Goal: Task Accomplishment & Management: Complete application form

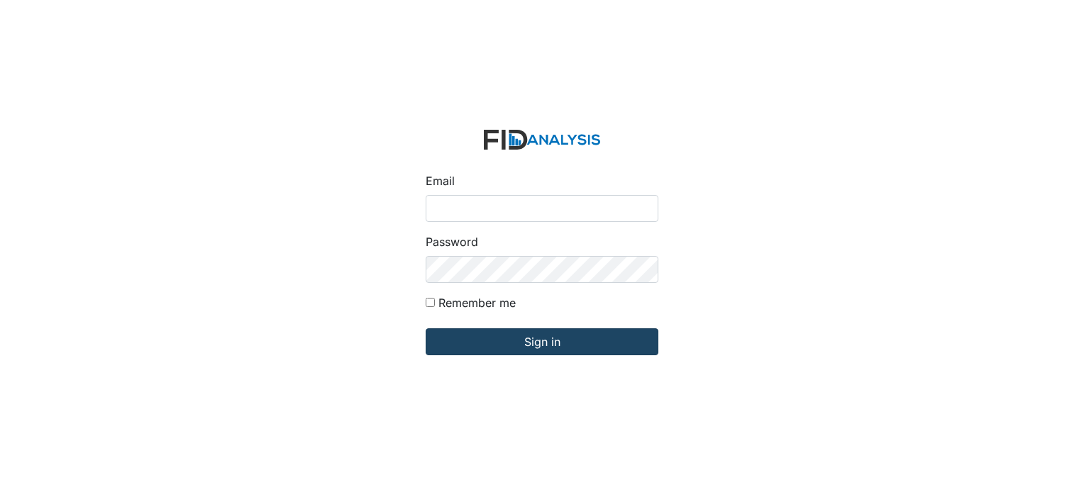
type input "[EMAIL_ADDRESS][DOMAIN_NAME]"
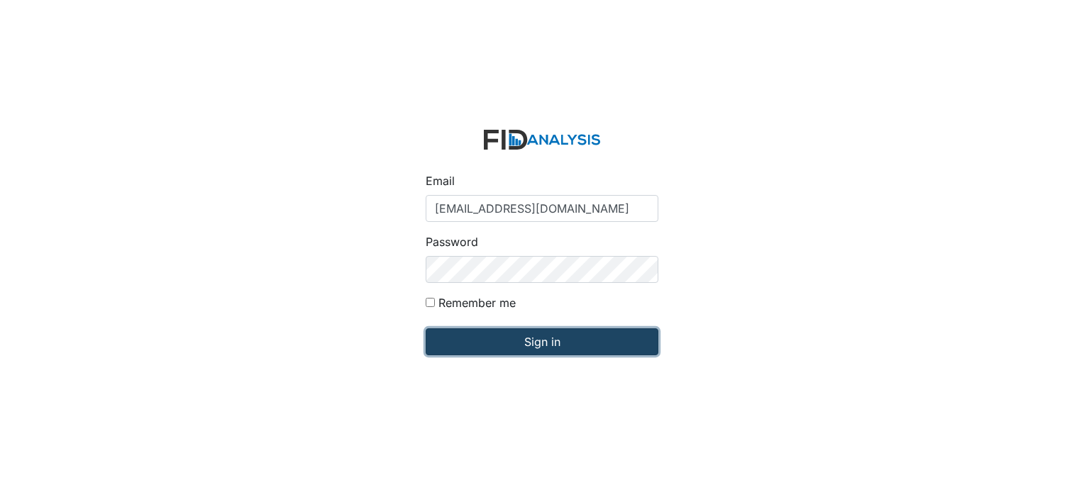
click at [552, 340] on input "Sign in" at bounding box center [542, 341] width 233 height 27
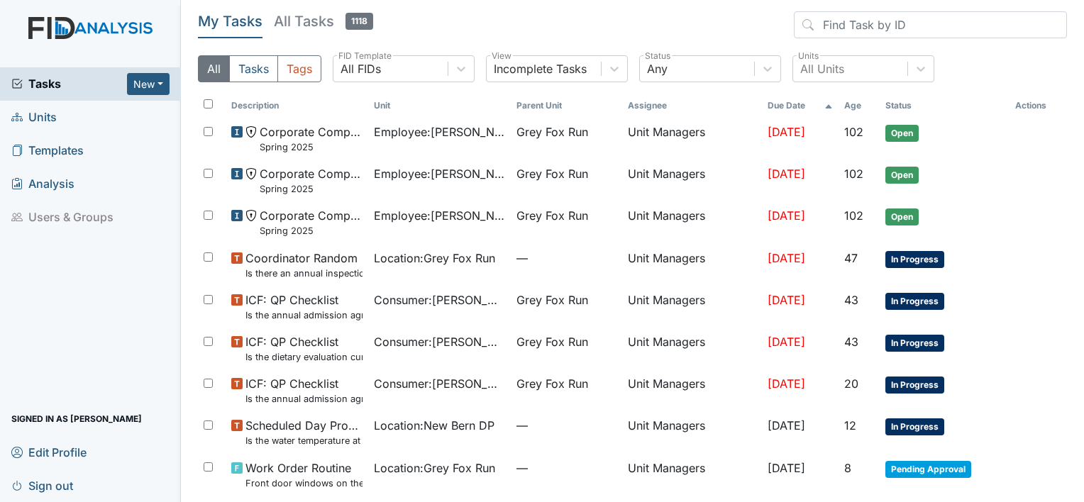
click at [43, 115] on span "Units" at bounding box center [33, 117] width 45 height 22
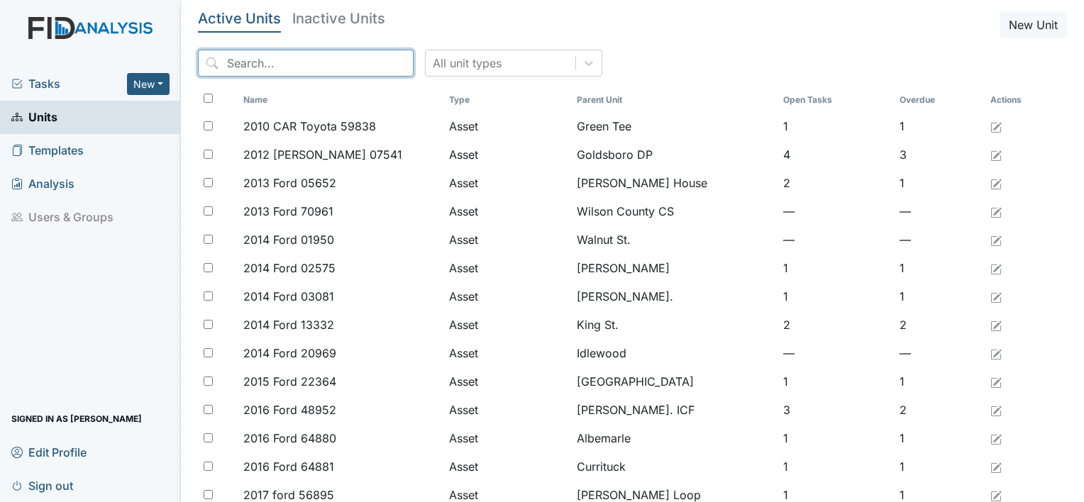
click at [251, 65] on input "search" at bounding box center [306, 63] width 216 height 27
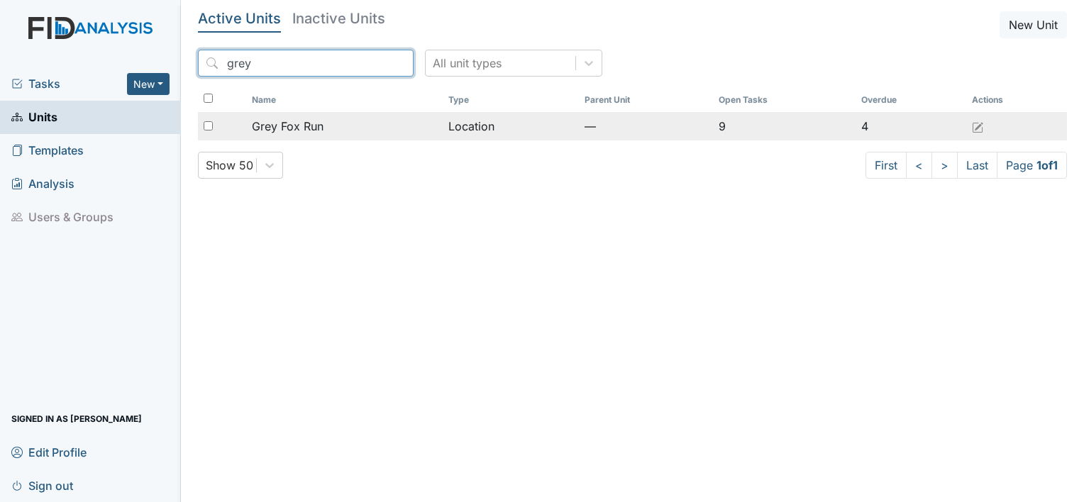
type input "grey"
click at [306, 126] on span "Grey Fox Run" at bounding box center [288, 126] width 72 height 17
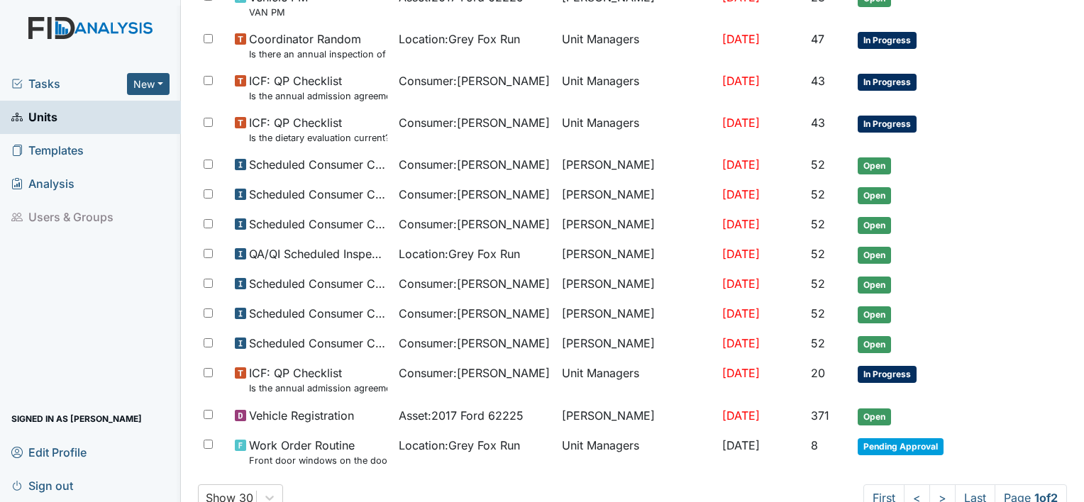
scroll to position [743, 0]
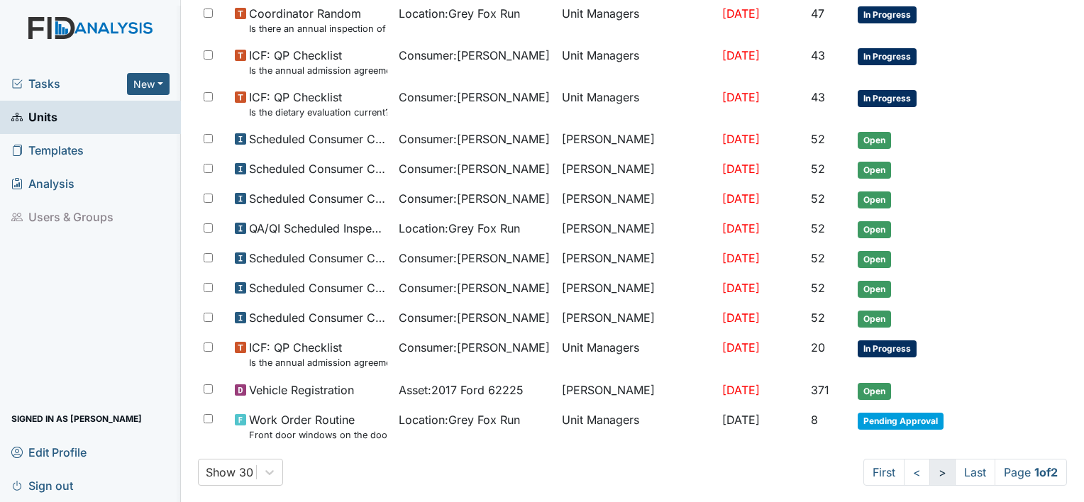
click at [933, 462] on link ">" at bounding box center [942, 472] width 26 height 27
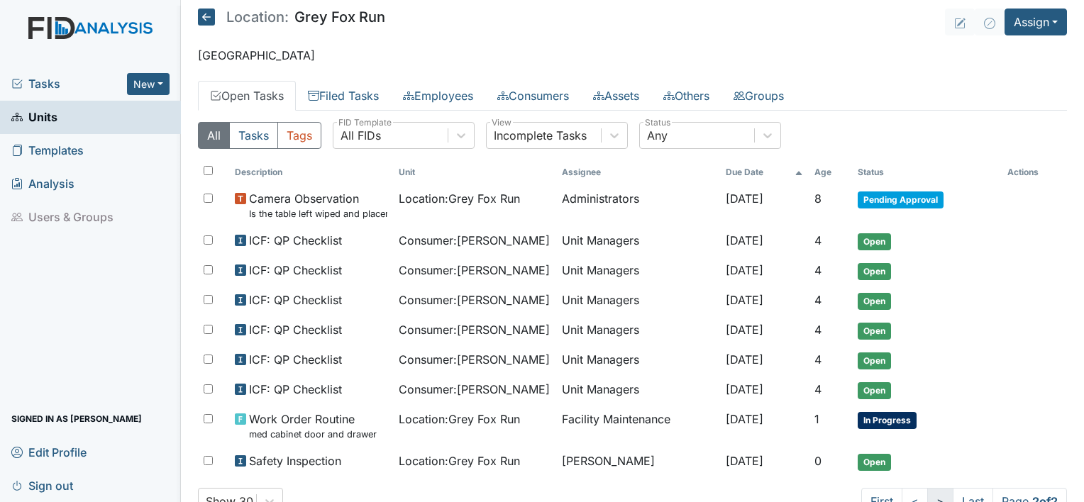
scroll to position [5, 0]
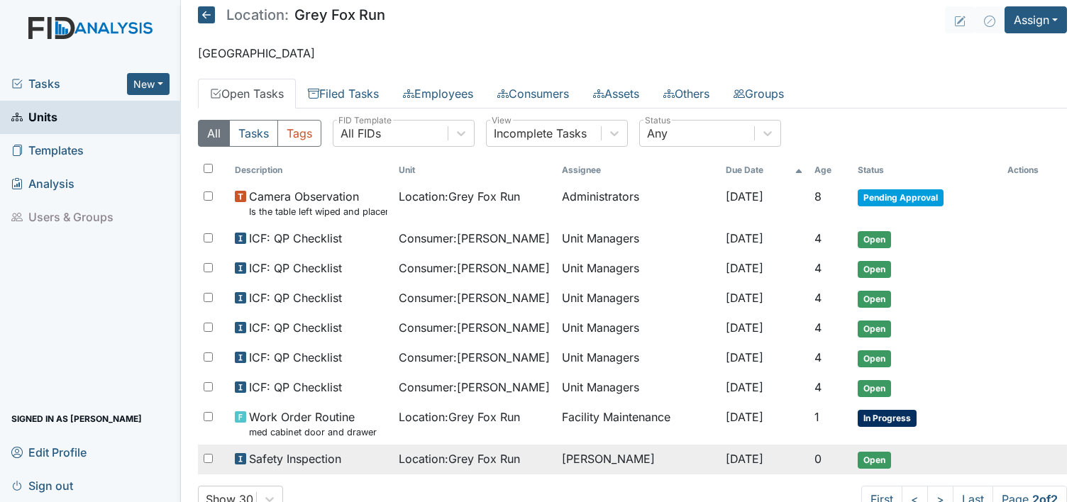
click at [531, 459] on td "Location : Grey Fox Run" at bounding box center [475, 460] width 164 height 30
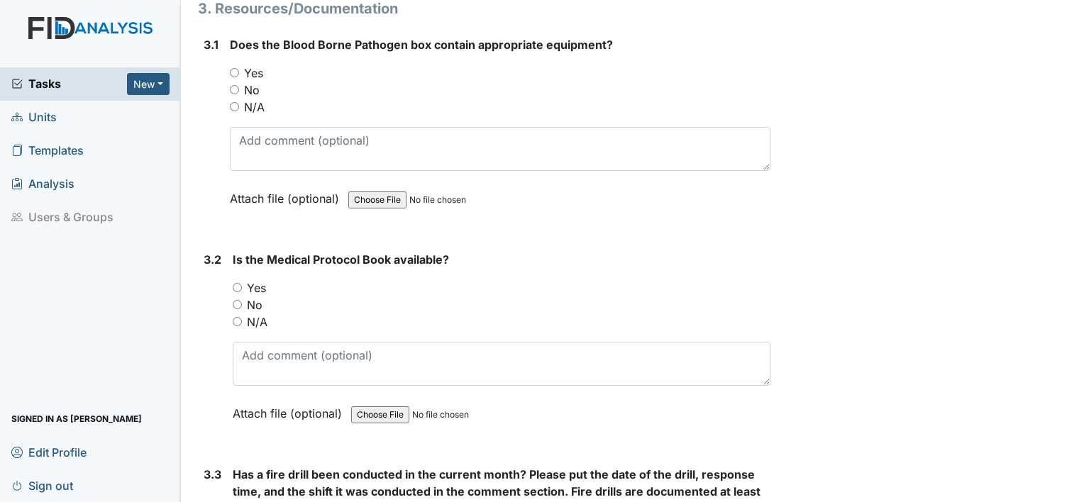
scroll to position [5716, 0]
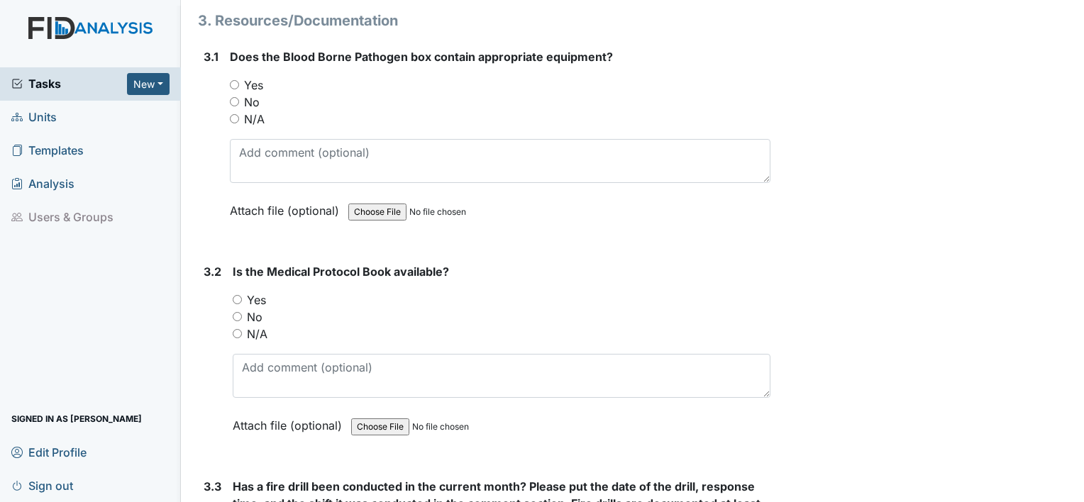
click at [233, 80] on input "Yes" at bounding box center [234, 84] width 9 height 9
radio input "true"
click at [239, 295] on input "Yes" at bounding box center [237, 299] width 9 height 9
radio input "true"
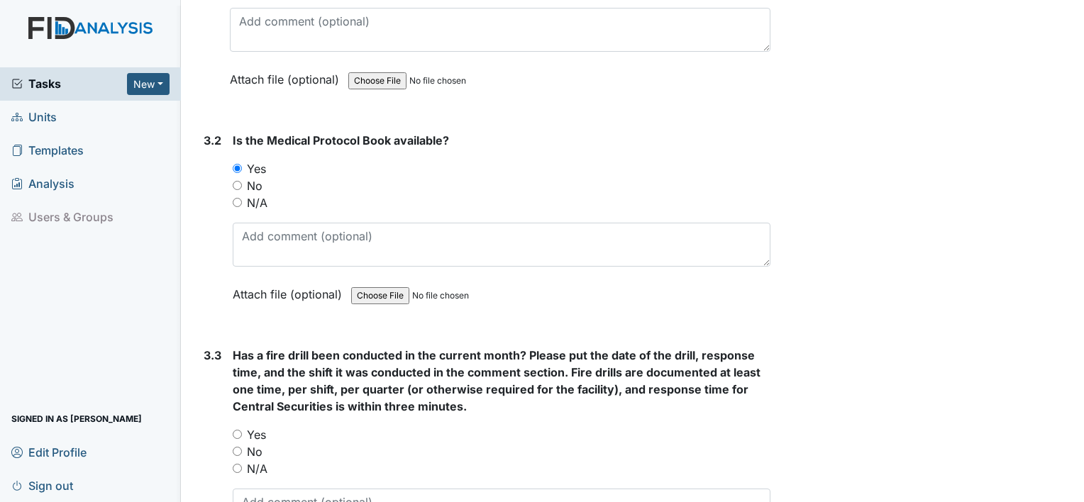
scroll to position [5847, 0]
click at [238, 430] on input "Yes" at bounding box center [237, 434] width 9 height 9
radio input "true"
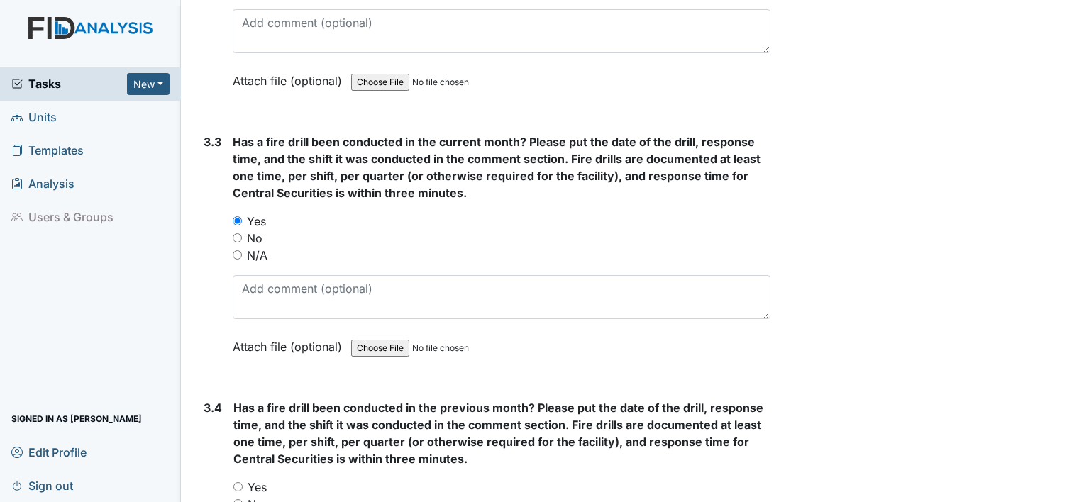
scroll to position [6062, 0]
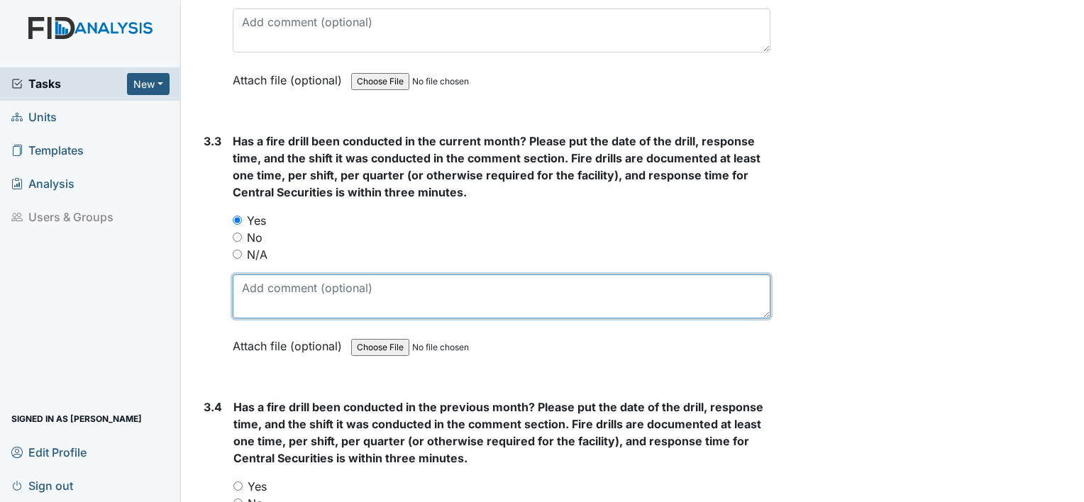
click at [270, 283] on textarea at bounding box center [502, 296] width 538 height 44
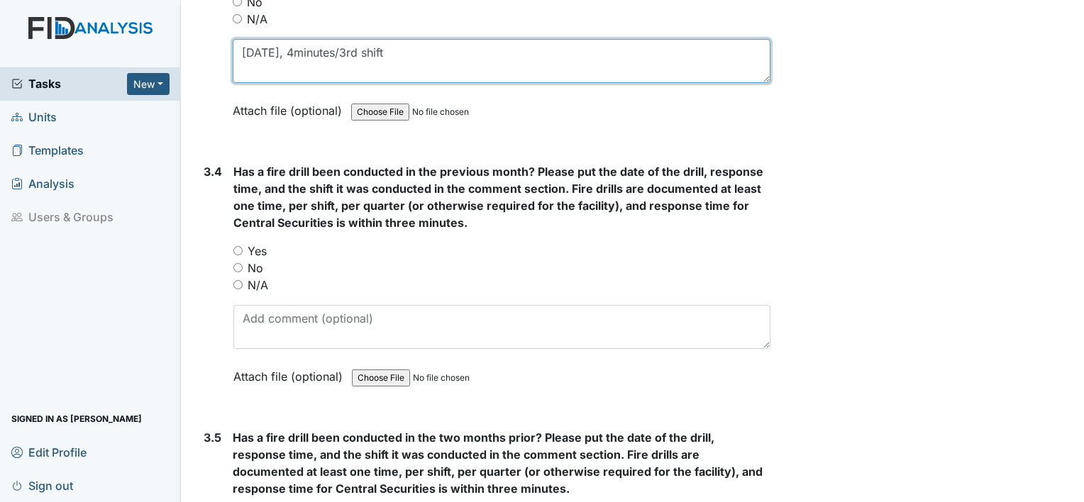
scroll to position [6300, 0]
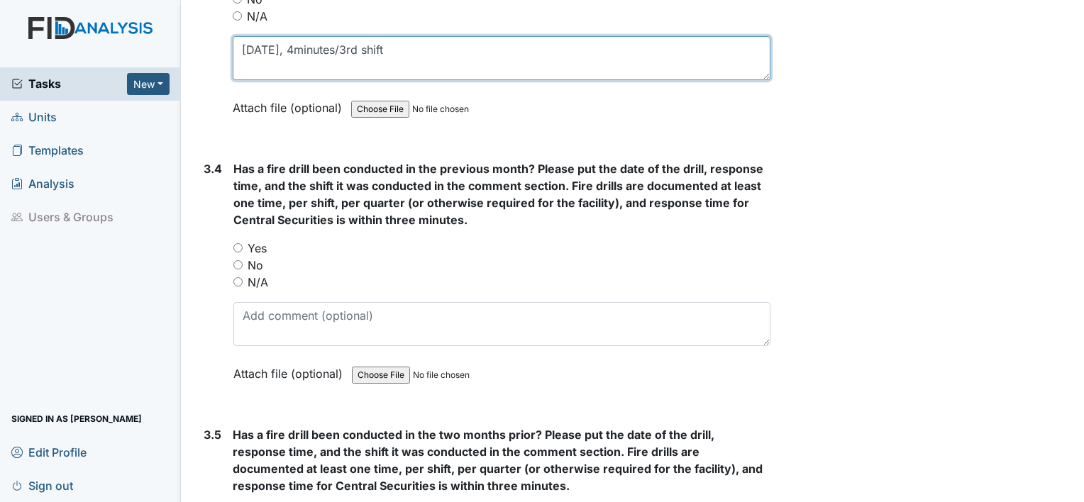
type textarea "8/12/25, 4minutes/3rd shift"
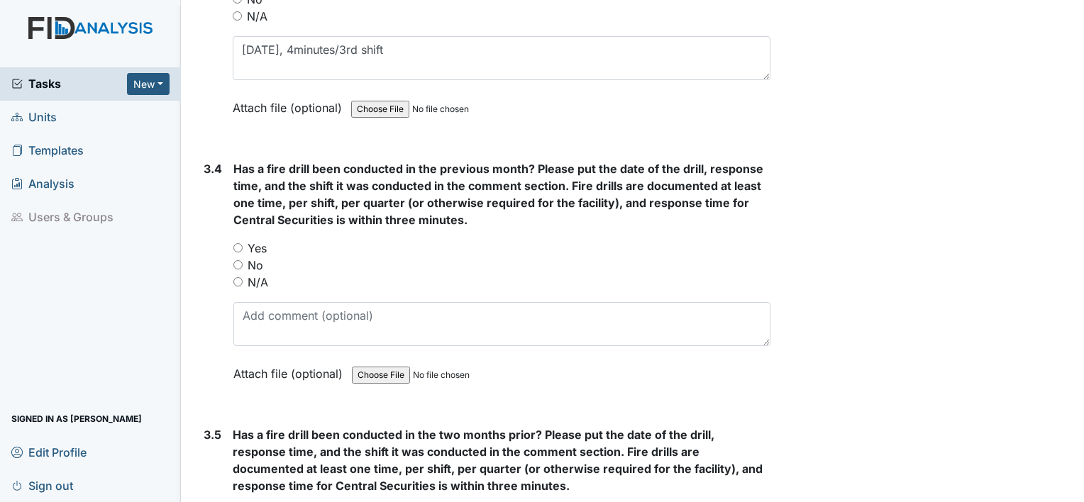
click at [238, 243] on input "Yes" at bounding box center [237, 247] width 9 height 9
radio input "true"
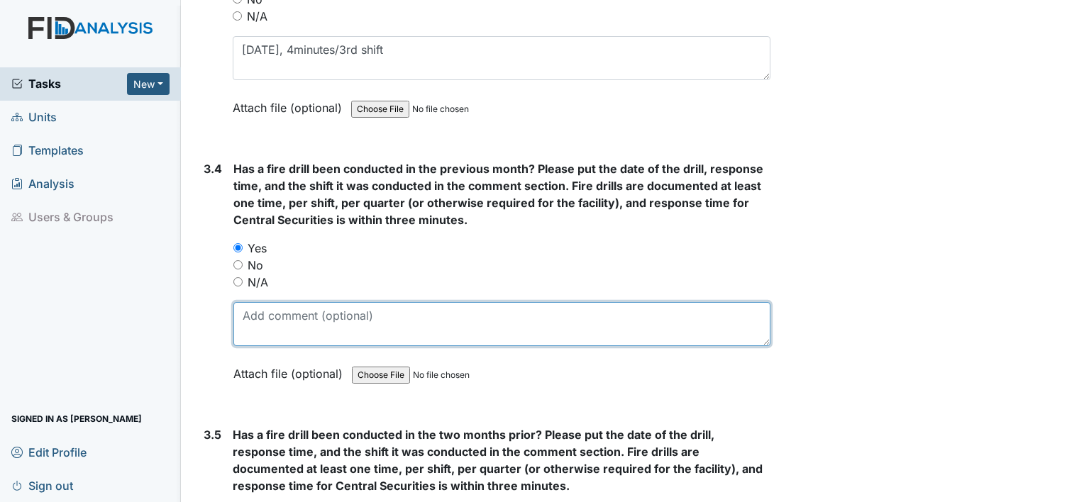
click at [272, 302] on textarea at bounding box center [501, 324] width 537 height 44
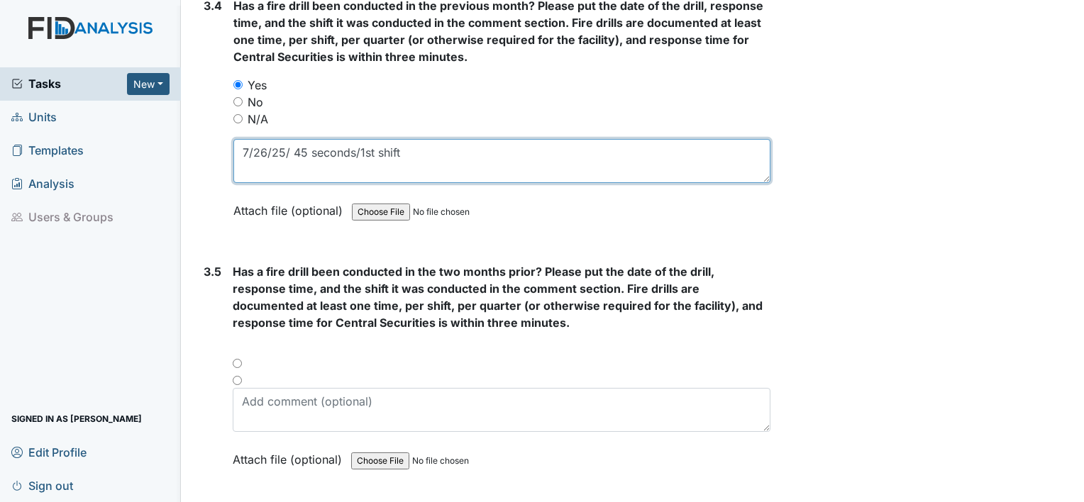
scroll to position [6467, 0]
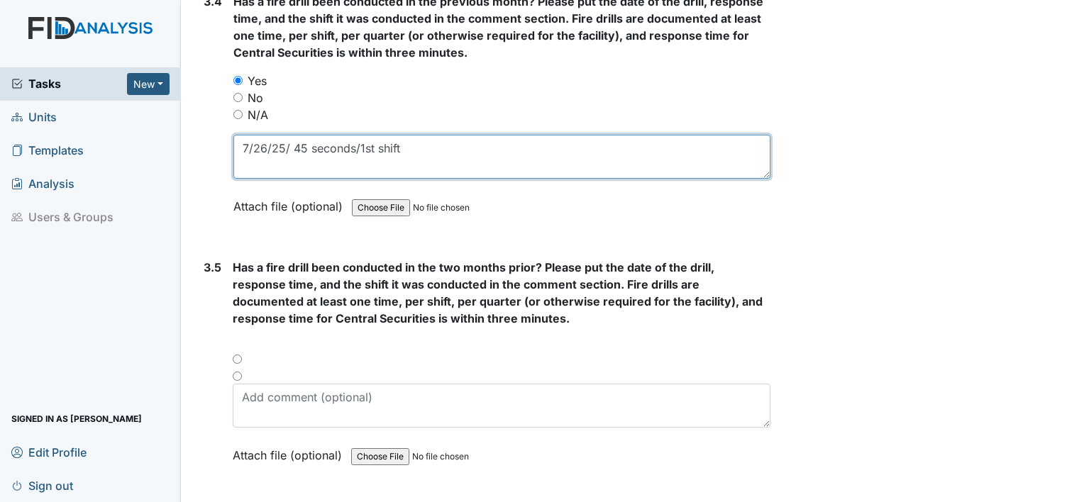
type textarea "7/26/25/ 45 seconds/1st shift"
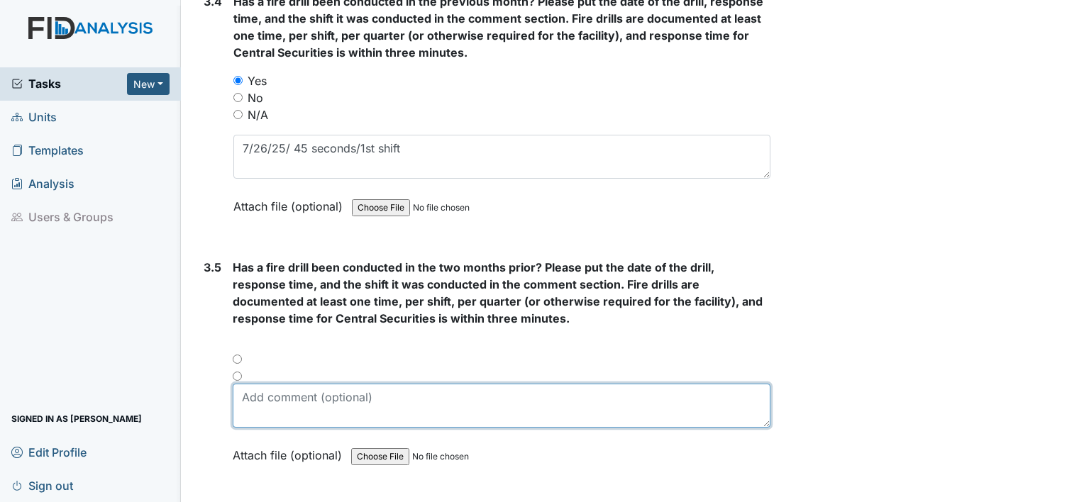
click at [257, 384] on textarea at bounding box center [502, 406] width 538 height 44
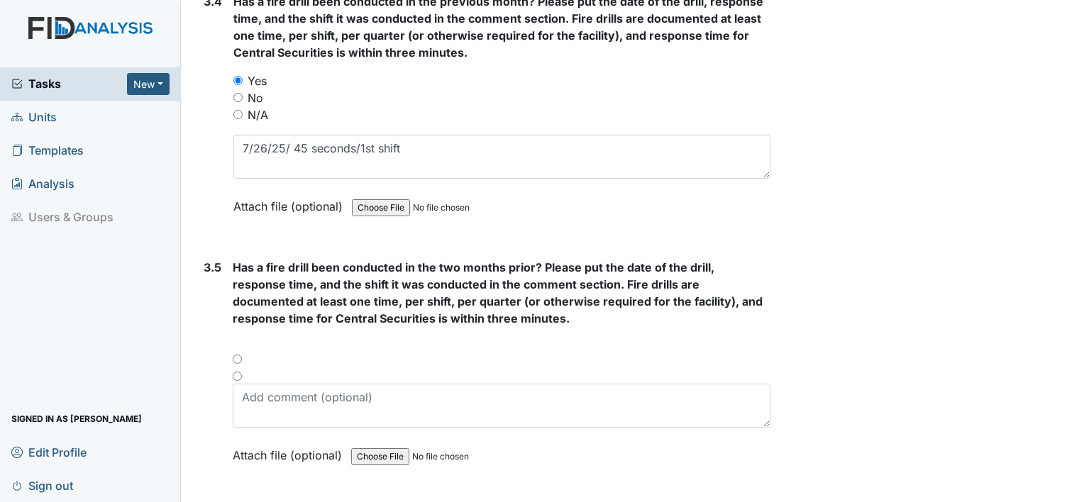
click at [235, 355] on div at bounding box center [502, 363] width 538 height 17
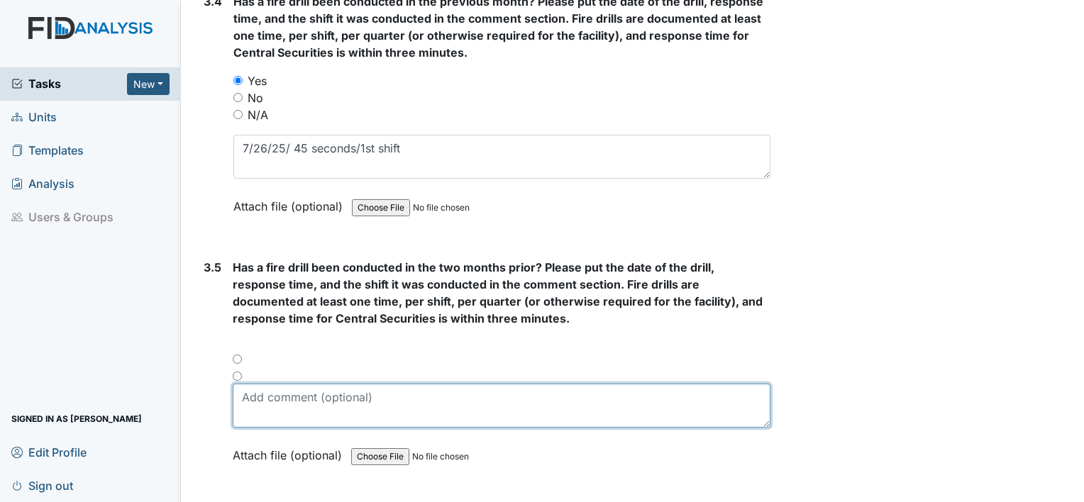
click at [255, 384] on textarea at bounding box center [502, 406] width 538 height 44
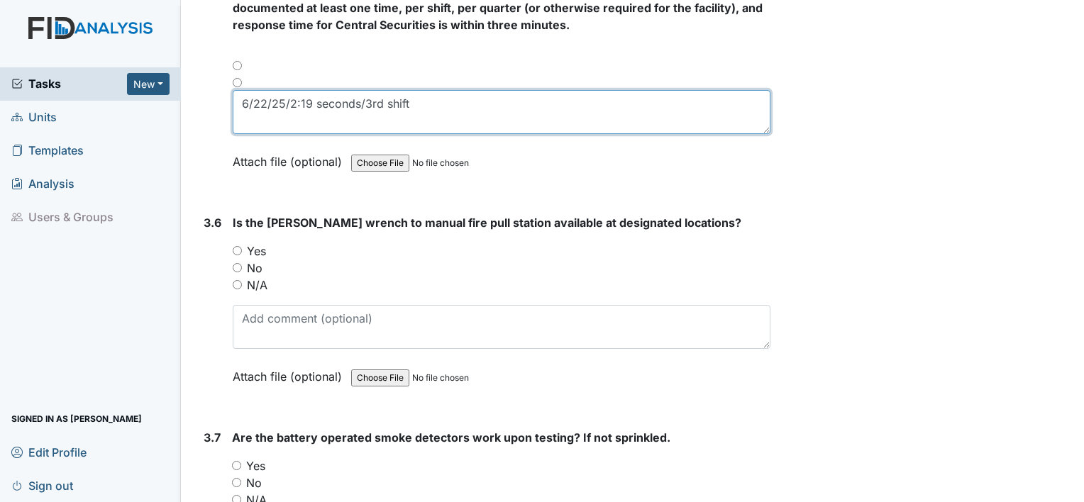
scroll to position [6762, 0]
type textarea "6/22/25/2:19 seconds/3rd shift"
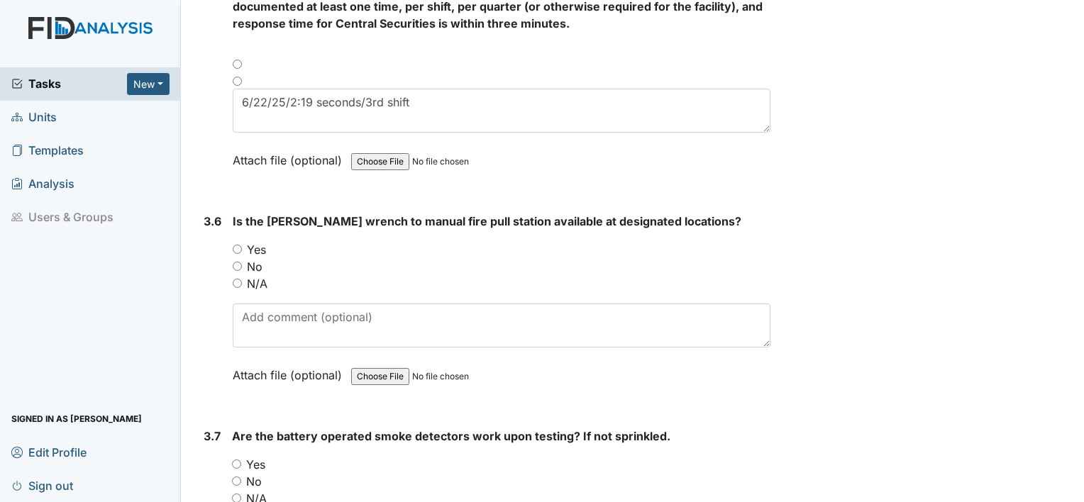
click at [238, 279] on input "N/A" at bounding box center [237, 283] width 9 height 9
radio input "true"
click at [238, 456] on div "Yes" at bounding box center [501, 464] width 538 height 17
click at [235, 460] on input "Yes" at bounding box center [236, 464] width 9 height 9
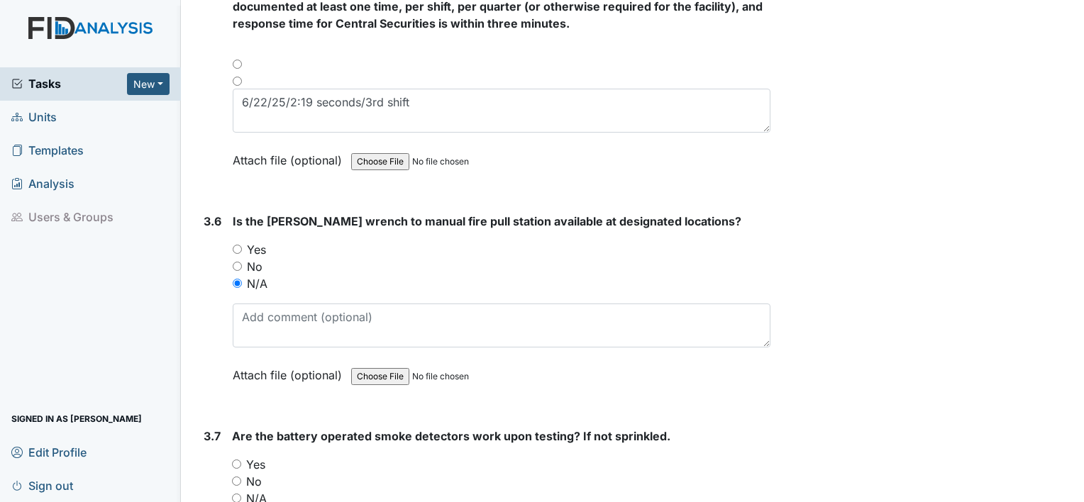
radio input "true"
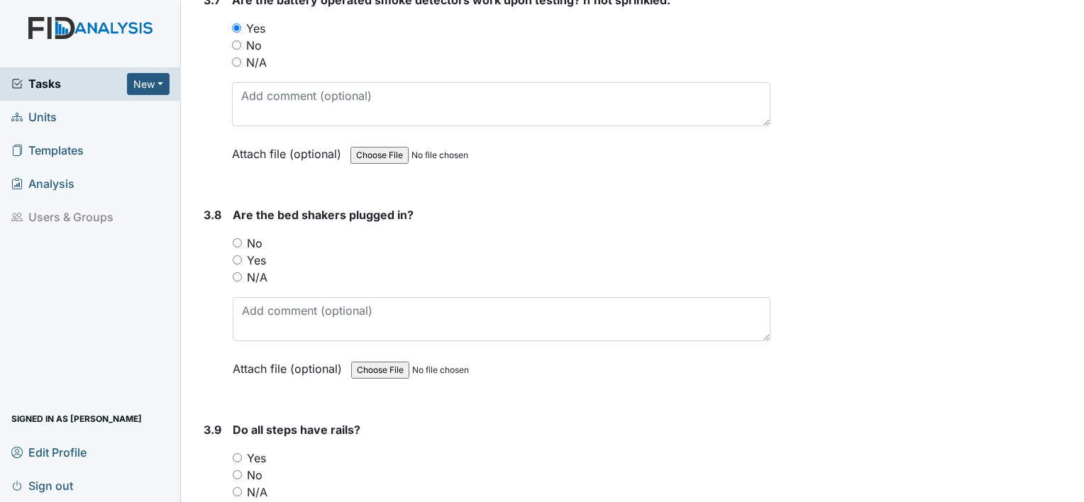
scroll to position [7201, 0]
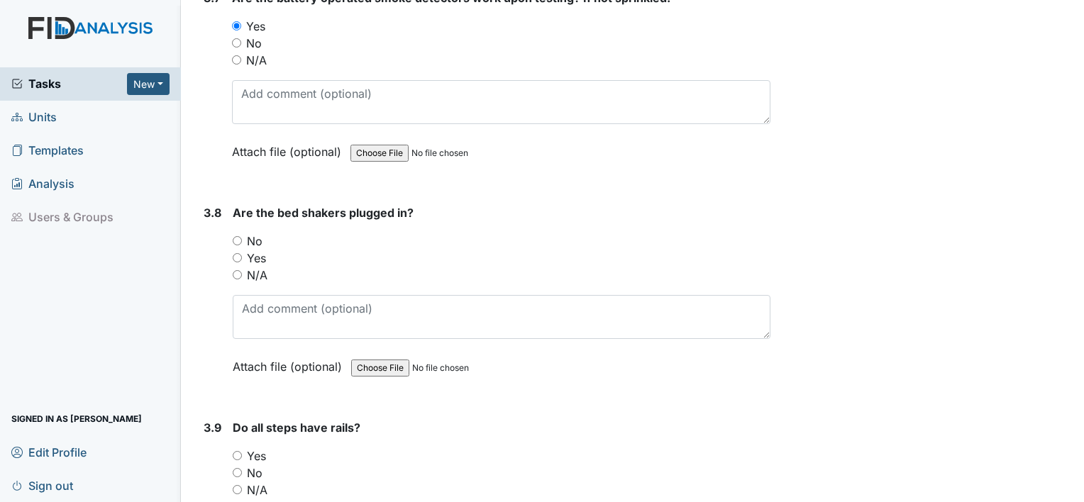
click at [238, 270] on input "N/A" at bounding box center [237, 274] width 9 height 9
radio input "true"
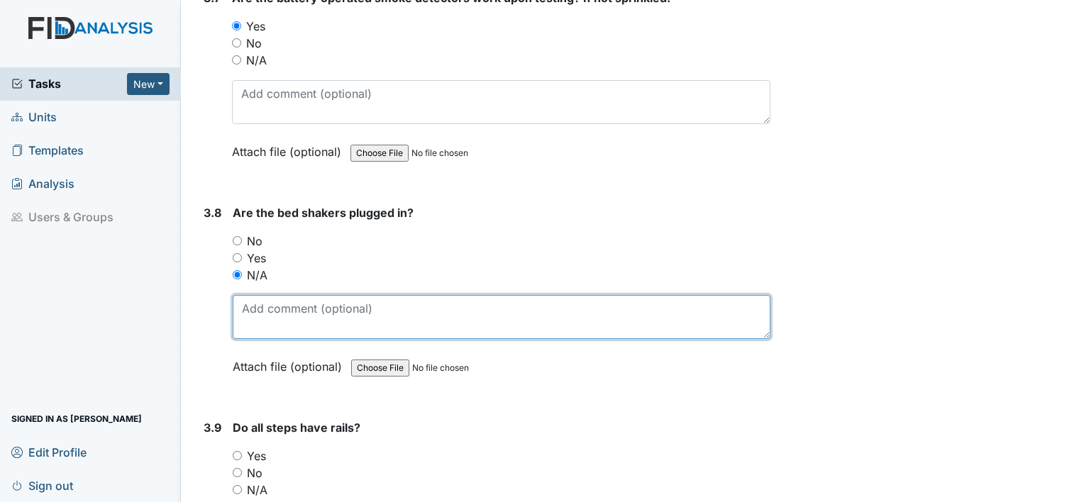
click at [257, 297] on textarea at bounding box center [502, 317] width 538 height 44
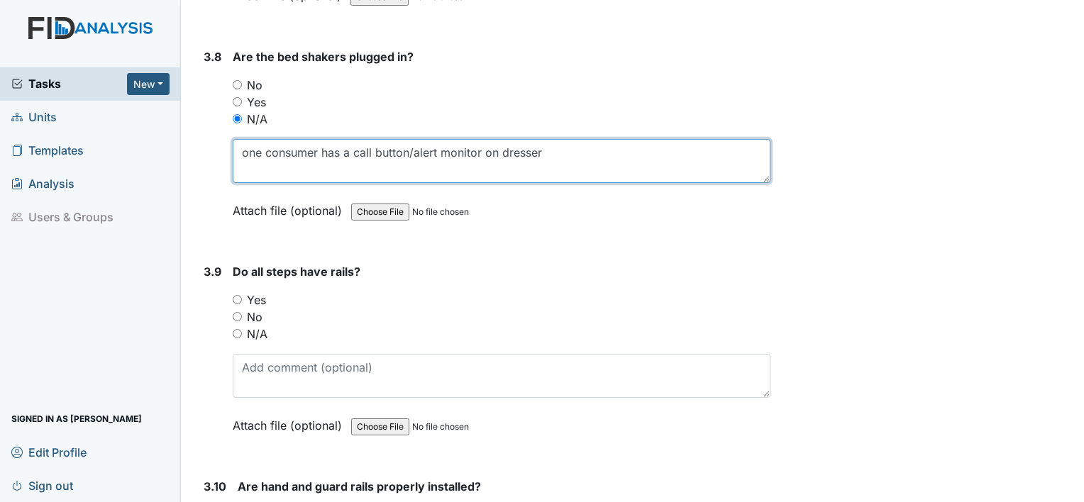
scroll to position [7369, 0]
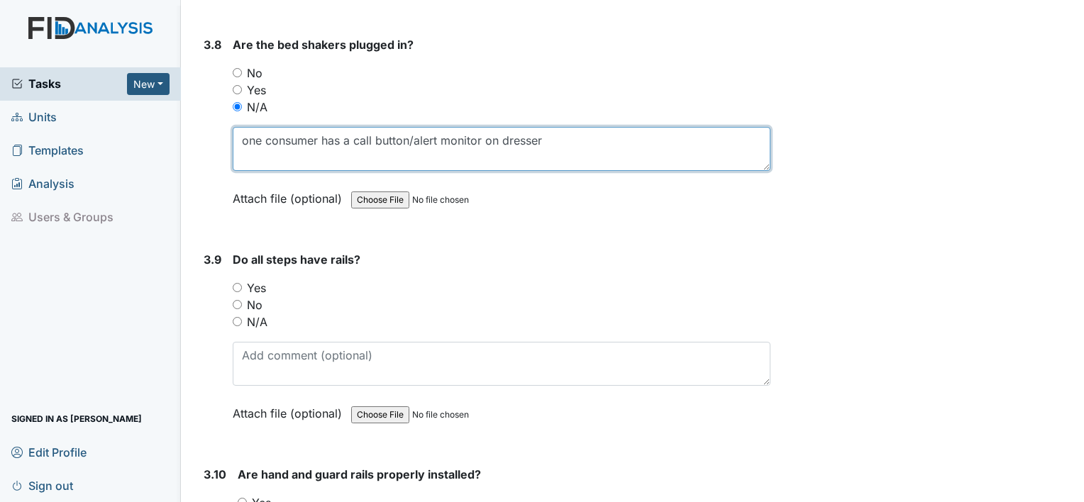
type textarea "one consumer has a call button/alert monitor on dresser"
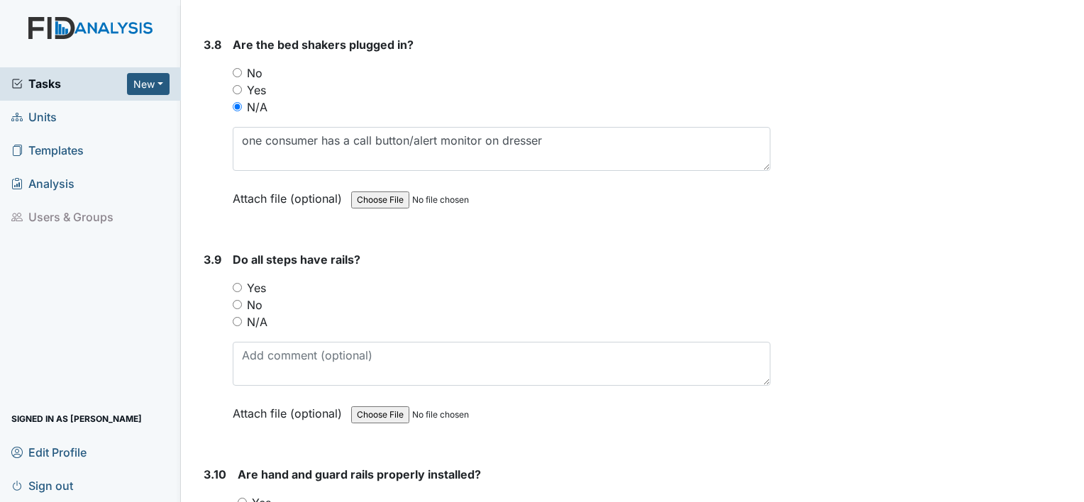
click at [237, 317] on input "N/A" at bounding box center [237, 321] width 9 height 9
radio input "true"
click at [242, 498] on input "Yes" at bounding box center [242, 502] width 9 height 9
radio input "true"
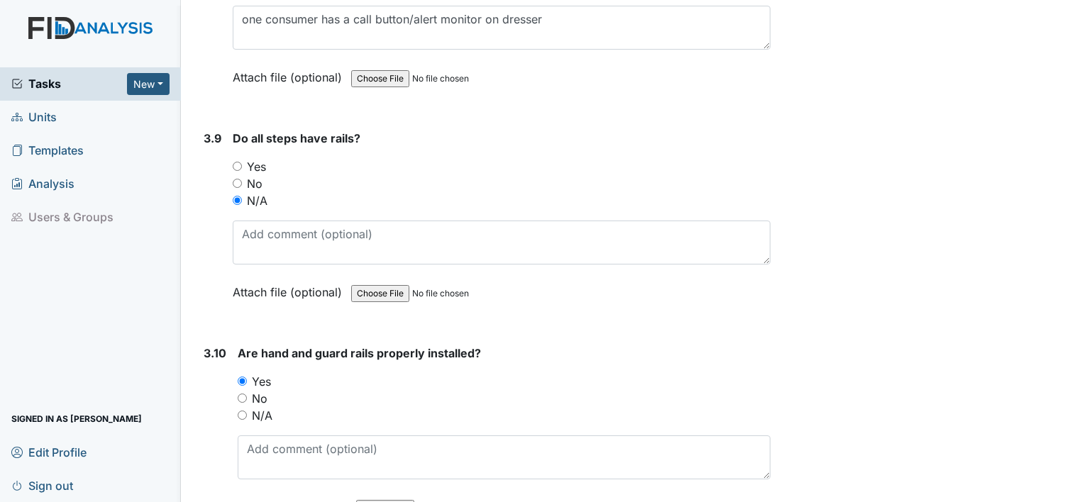
scroll to position [7495, 0]
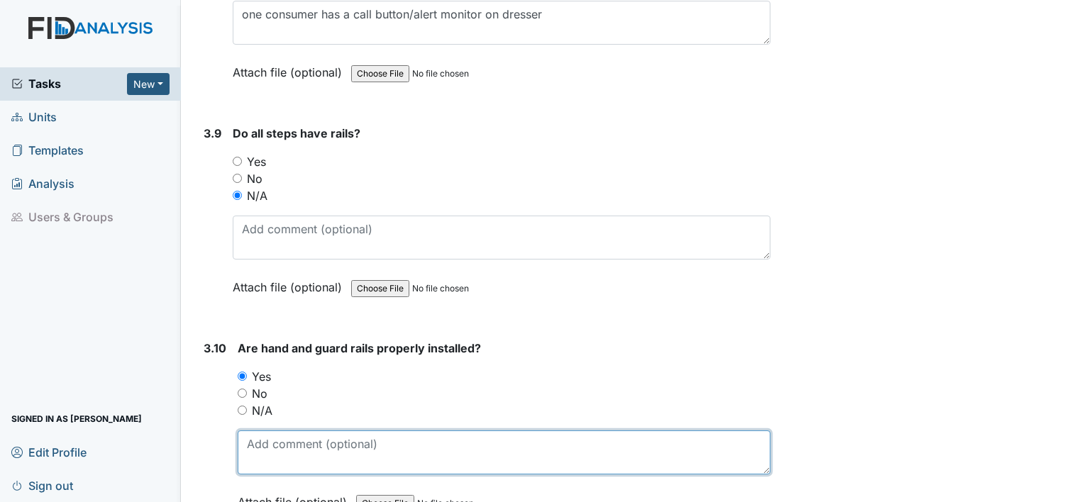
click at [277, 440] on textarea at bounding box center [504, 453] width 533 height 44
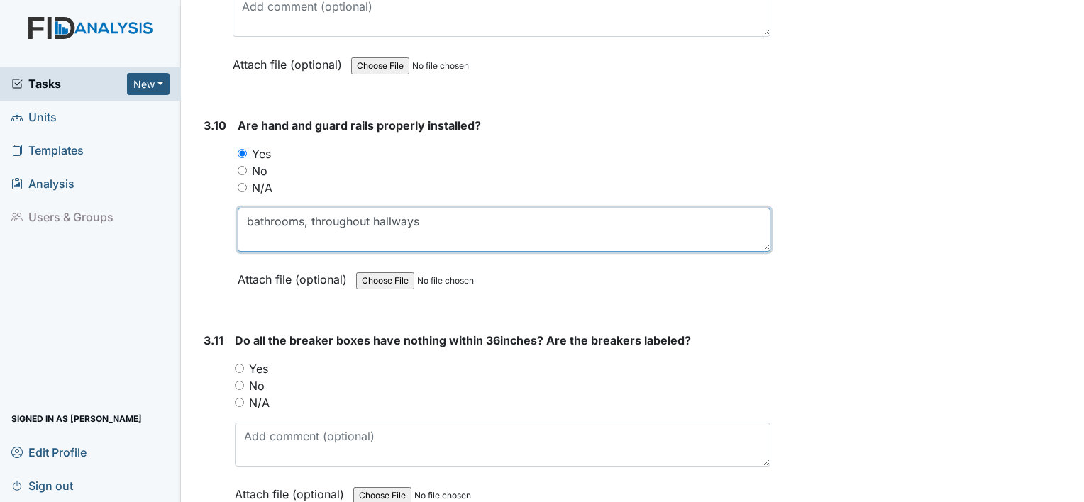
scroll to position [7725, 0]
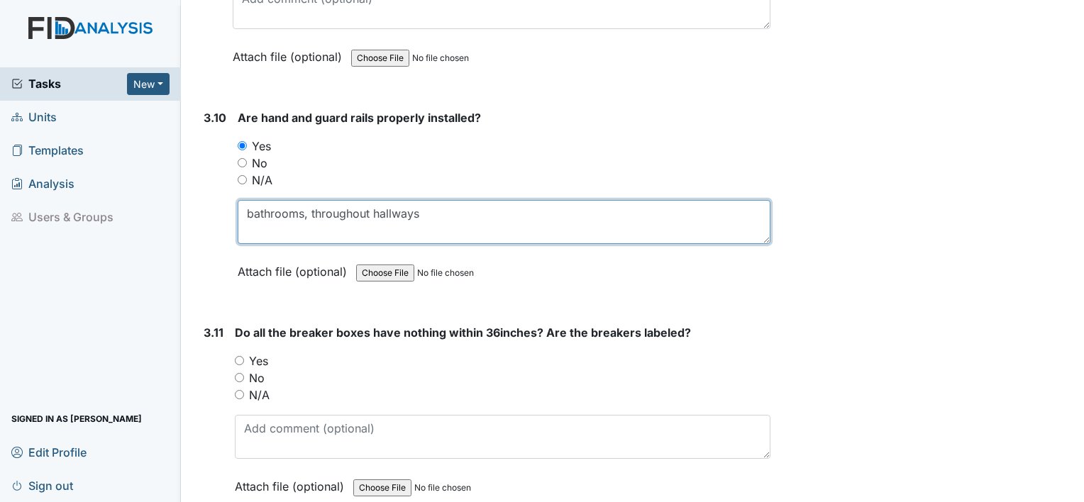
type textarea "bathrooms, throughout hallways"
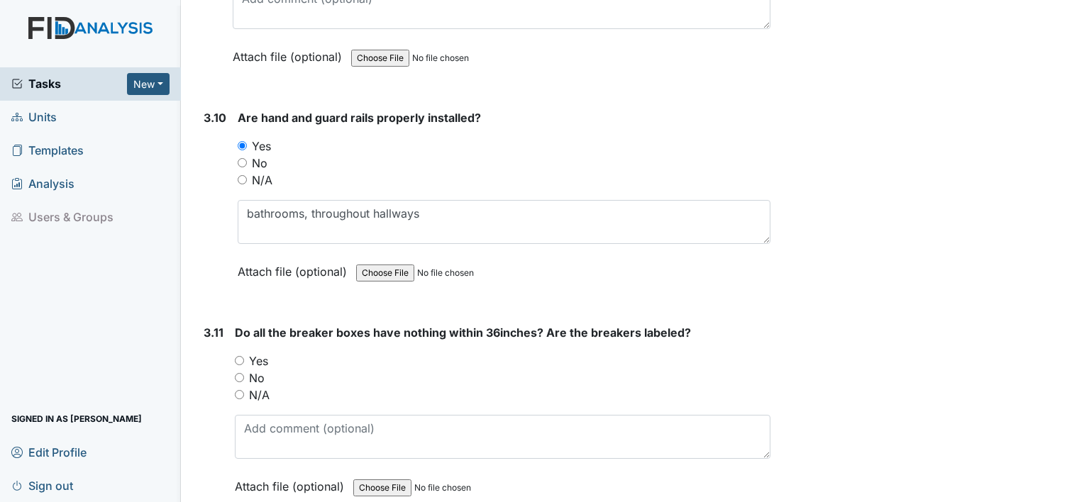
click at [235, 356] on input "Yes" at bounding box center [239, 360] width 9 height 9
radio input "true"
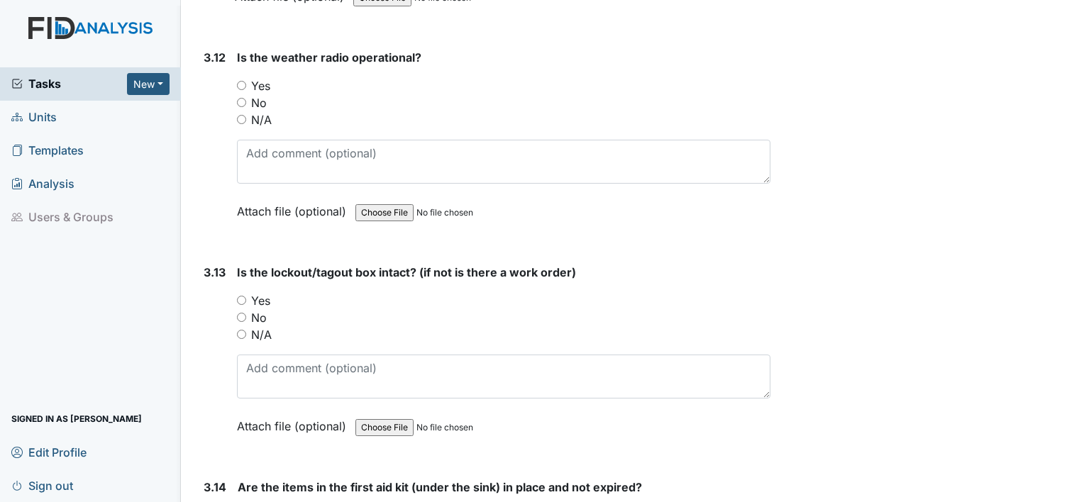
scroll to position [8216, 0]
radio input "true"
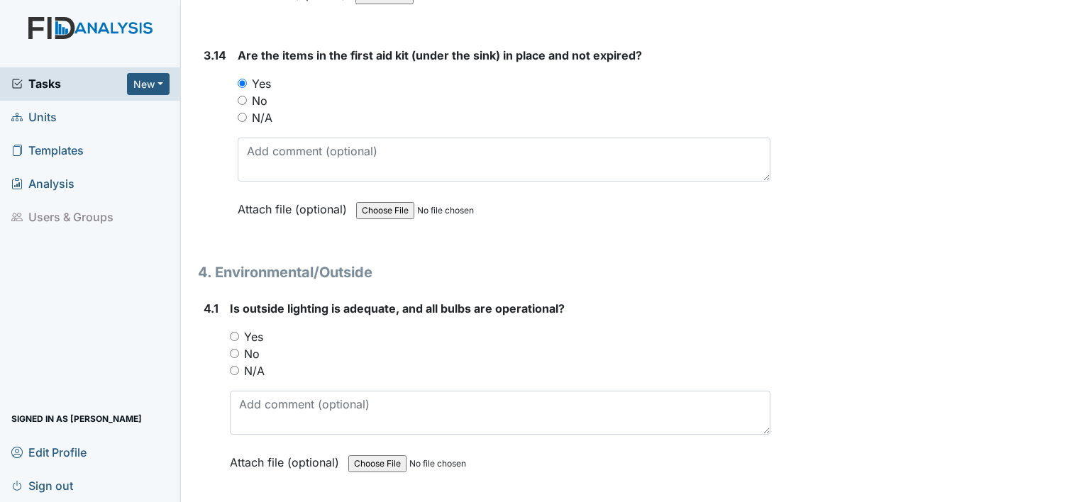
scroll to position [8654, 0]
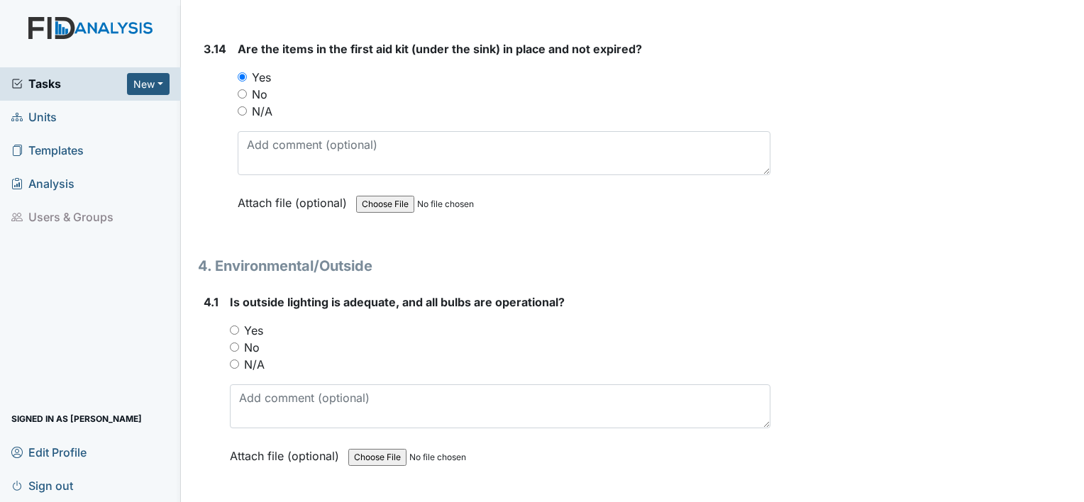
click at [235, 326] on input "Yes" at bounding box center [234, 330] width 9 height 9
radio input "true"
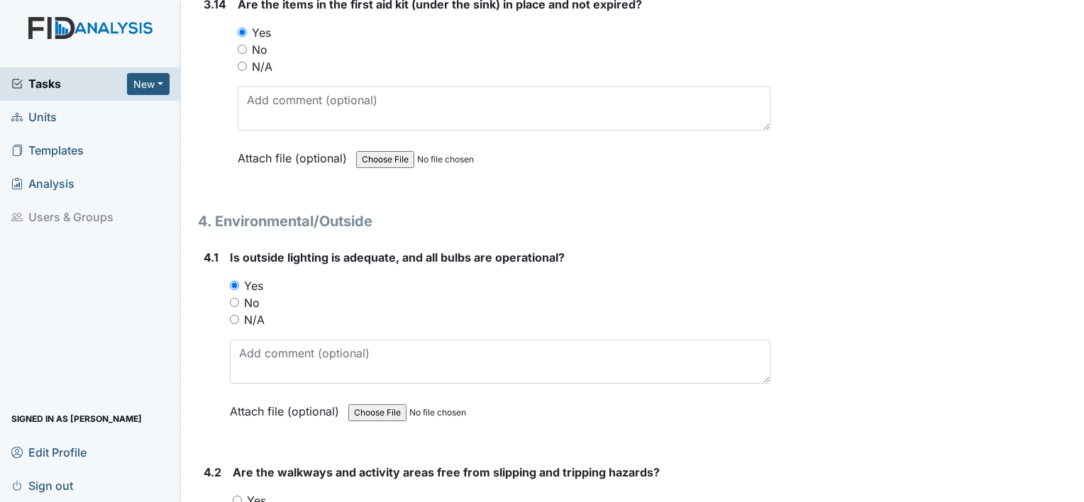
scroll to position [8699, 0]
click at [238, 496] on input "Yes" at bounding box center [237, 500] width 9 height 9
radio input "true"
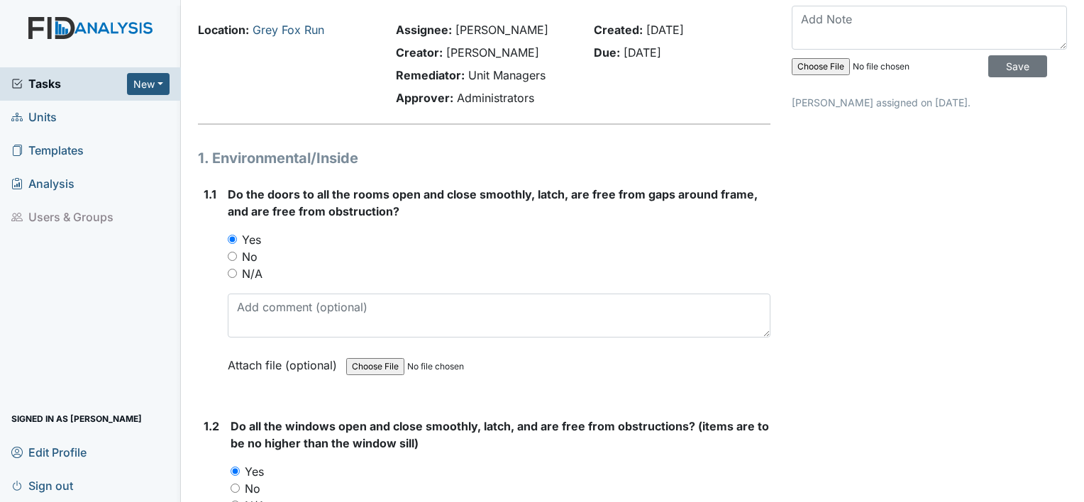
scroll to position [0, 0]
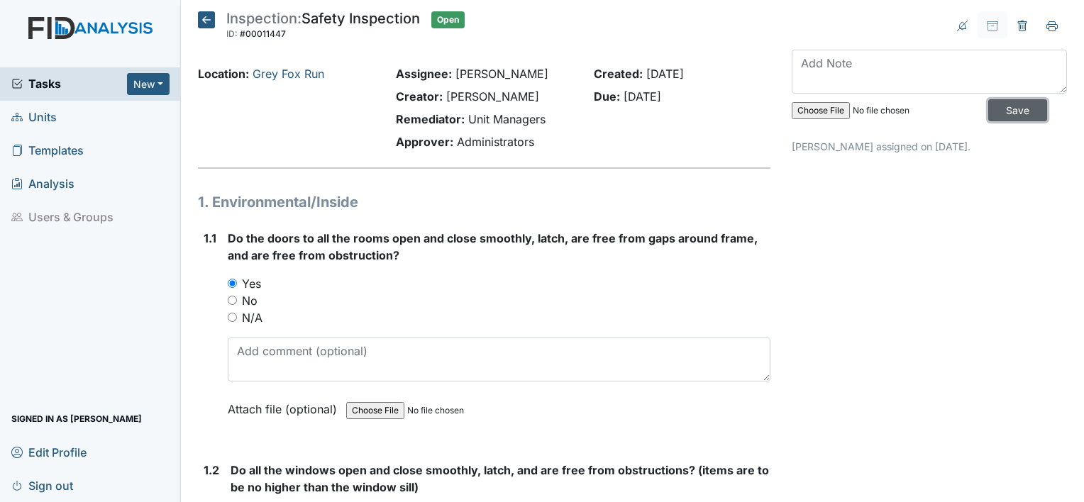
click at [996, 108] on input "Save" at bounding box center [1017, 110] width 59 height 22
click at [1009, 106] on input "Save" at bounding box center [1017, 110] width 59 height 22
click at [68, 484] on span "Sign out" at bounding box center [42, 486] width 62 height 22
